Goal: Check status

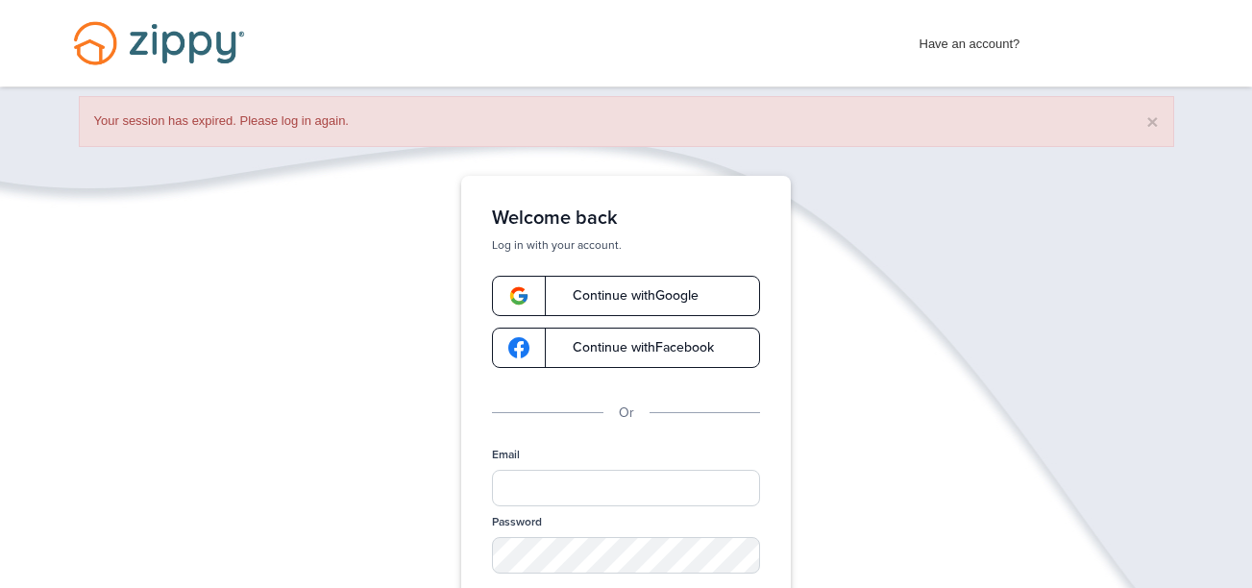
click at [594, 289] on span "Continue with Google" at bounding box center [625, 295] width 145 height 13
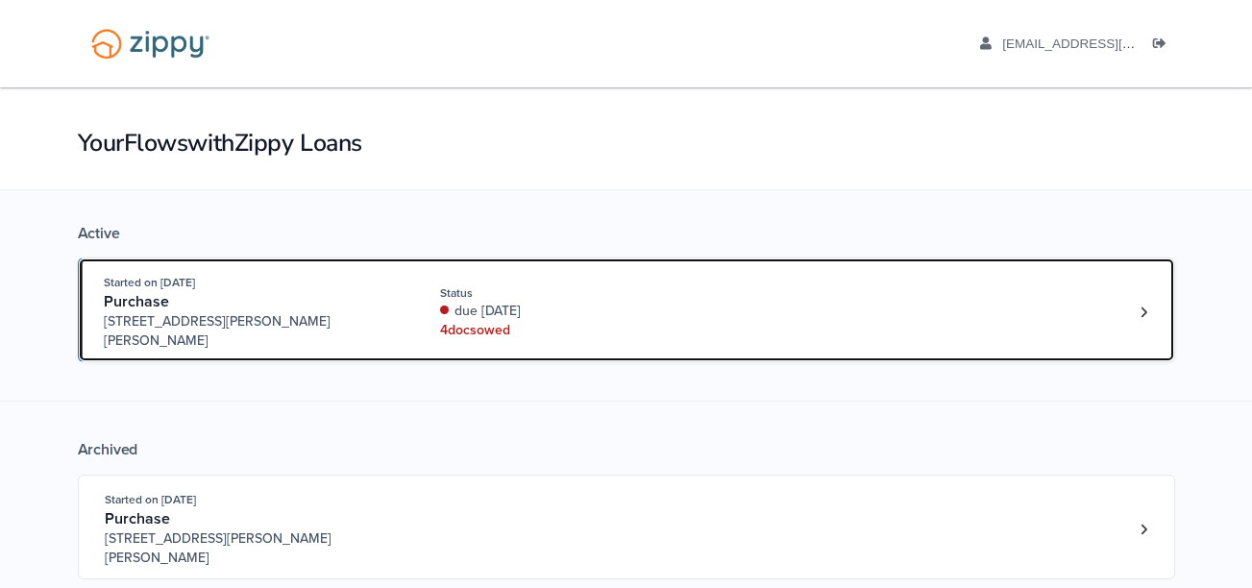
click at [602, 290] on div "Status" at bounding box center [568, 292] width 257 height 17
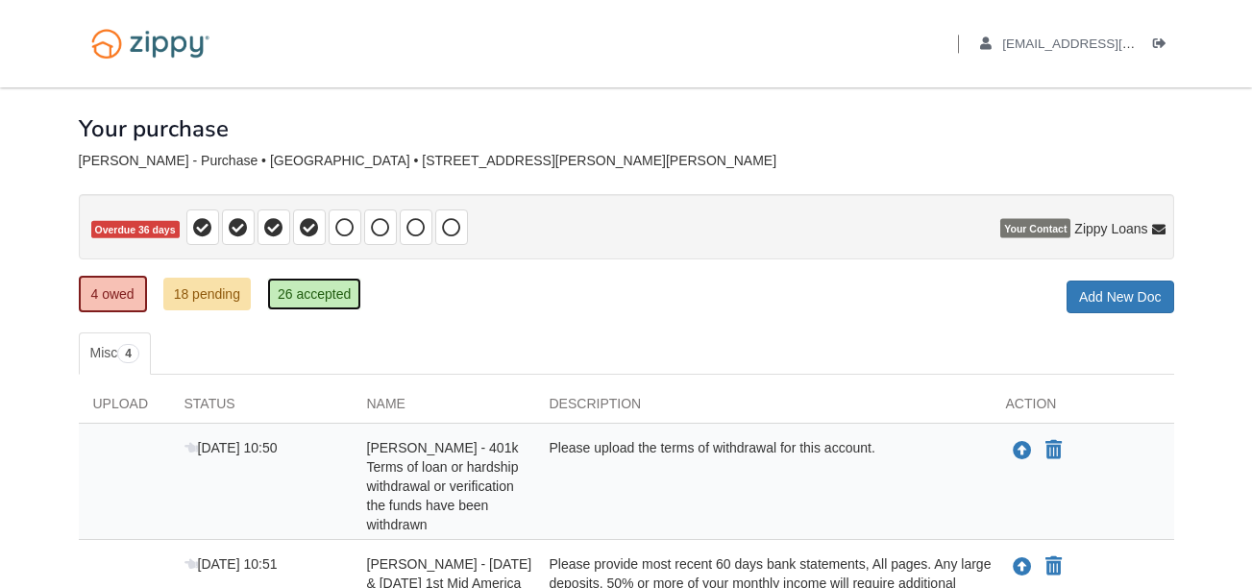
click at [293, 289] on link "26 accepted" at bounding box center [314, 294] width 94 height 33
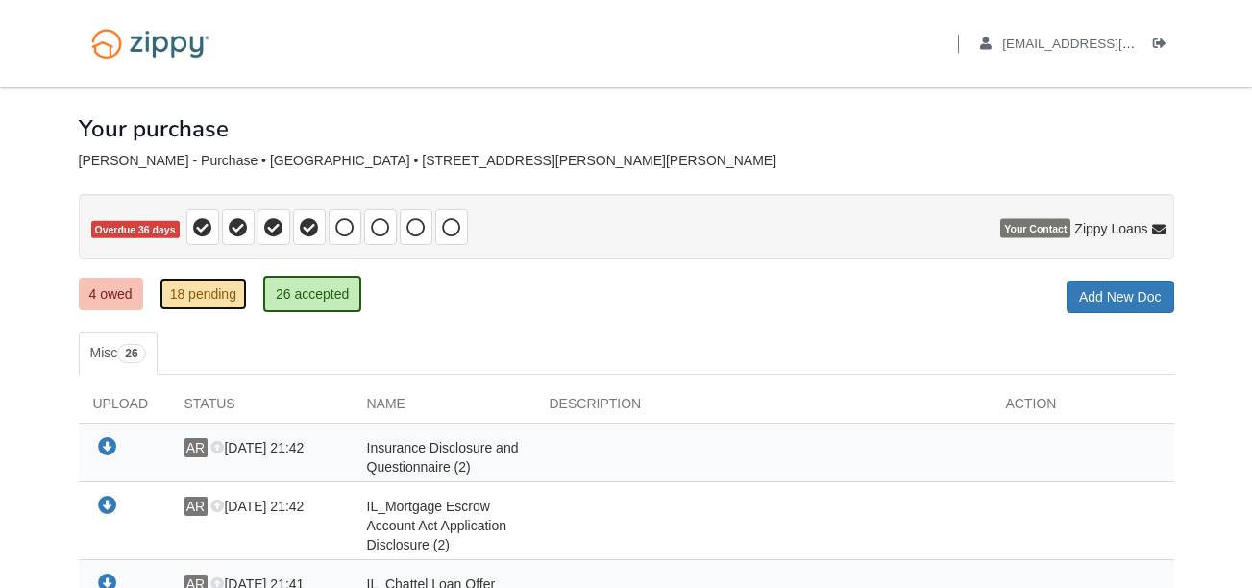
click at [228, 291] on link "18 pending" at bounding box center [203, 294] width 87 height 33
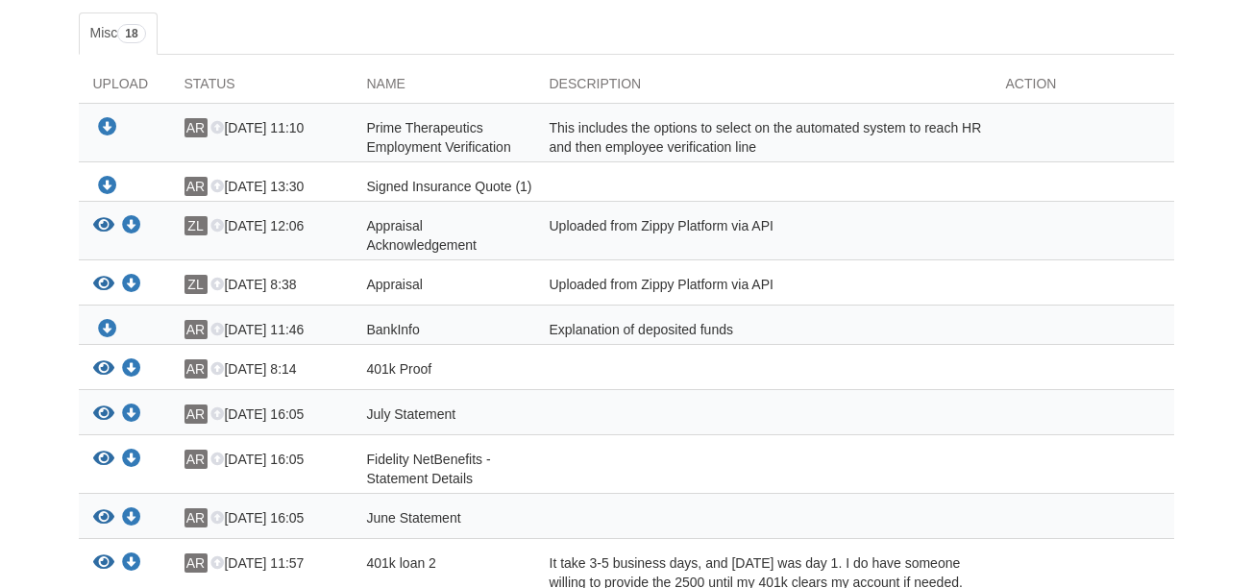
scroll to position [309, 0]
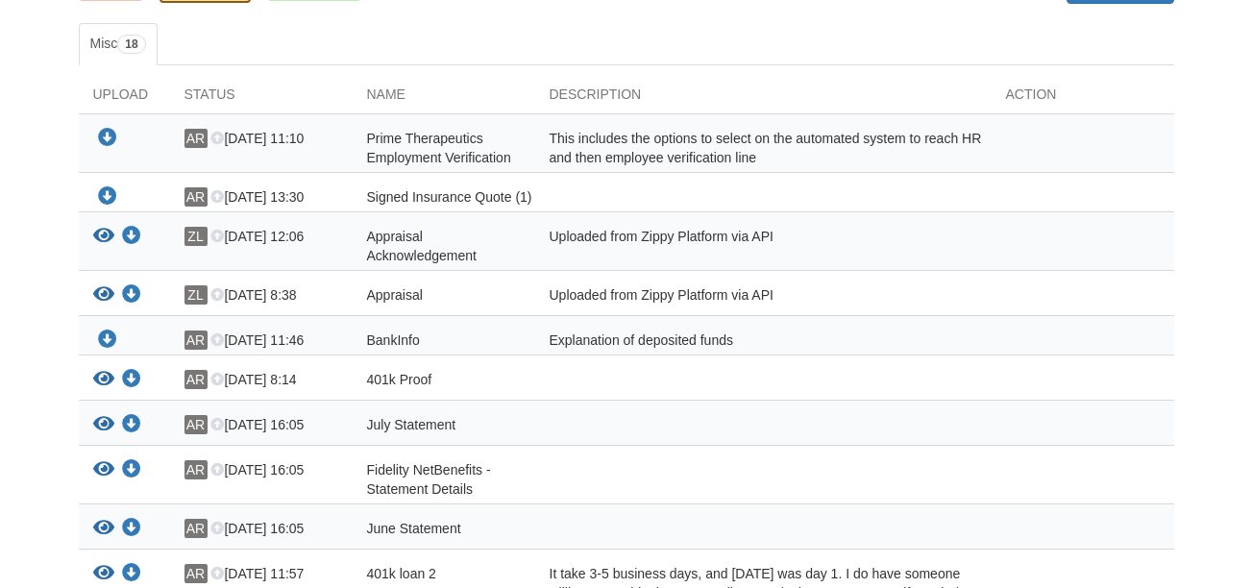
drag, startPoint x: 238, startPoint y: 134, endPoint x: 342, endPoint y: 131, distance: 103.8
click at [342, 131] on div "AR Aug 12 11:10" at bounding box center [261, 148] width 183 height 38
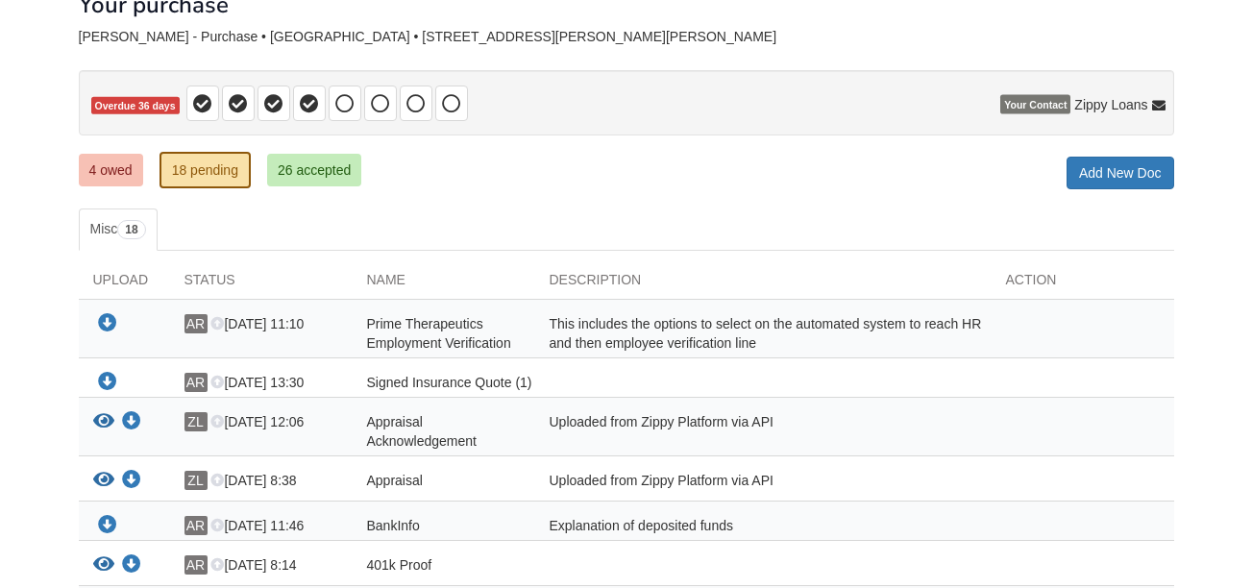
scroll to position [0, 0]
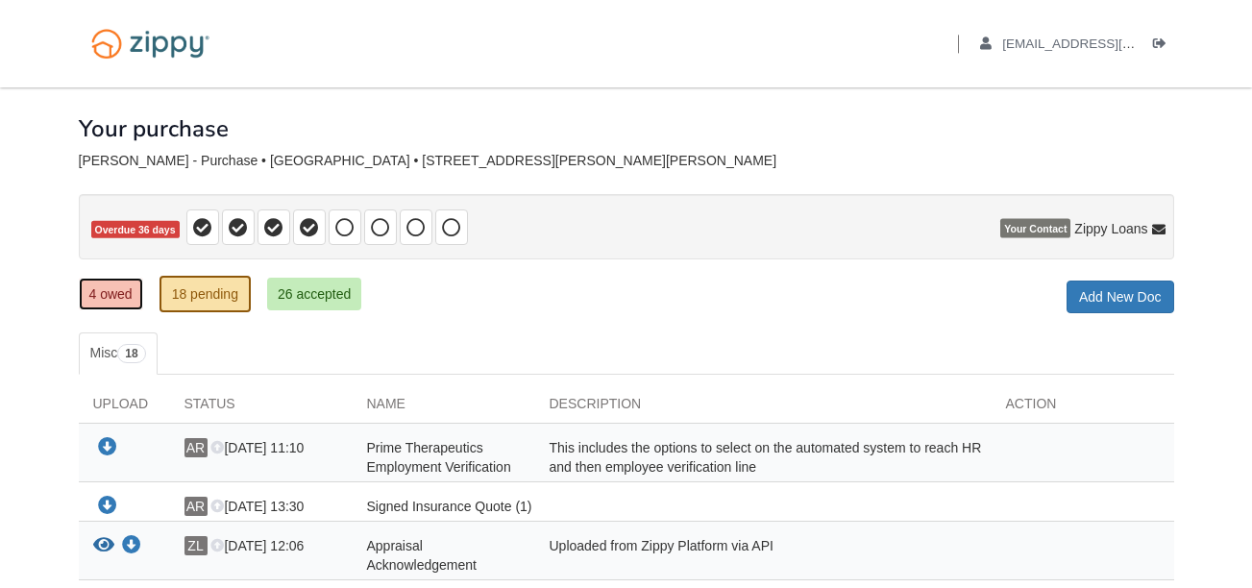
click at [117, 293] on link "4 owed" at bounding box center [111, 294] width 64 height 33
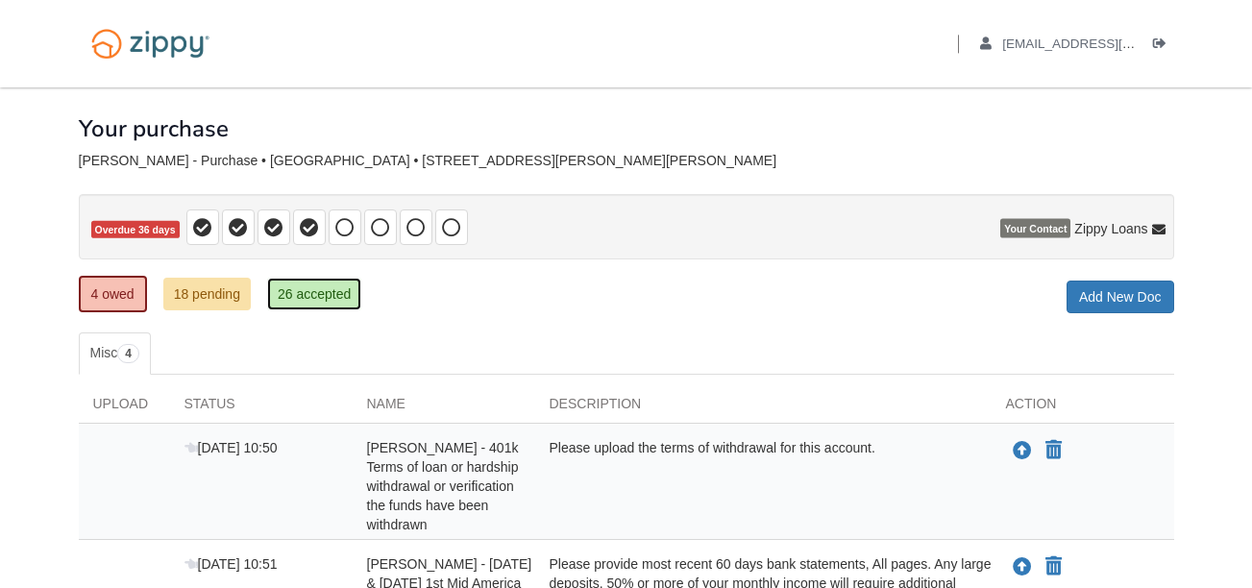
click at [342, 304] on link "26 accepted" at bounding box center [314, 294] width 94 height 33
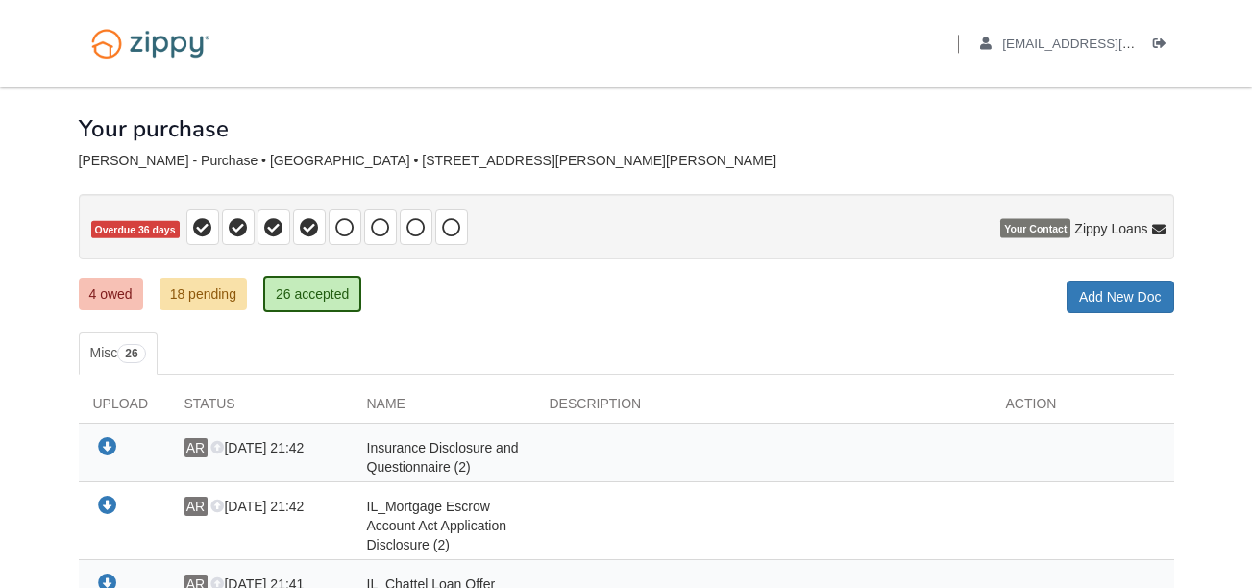
click at [629, 305] on div "4 owed 18 pending 26 accepted My Estimated Payment × My Estimated Payment Add N…" at bounding box center [626, 296] width 1095 height 35
